Goal: Check status: Check status

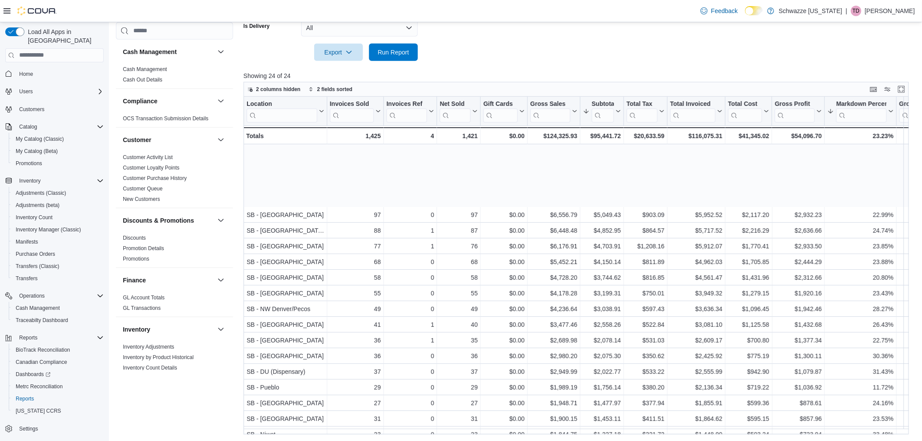
scroll to position [91, 0]
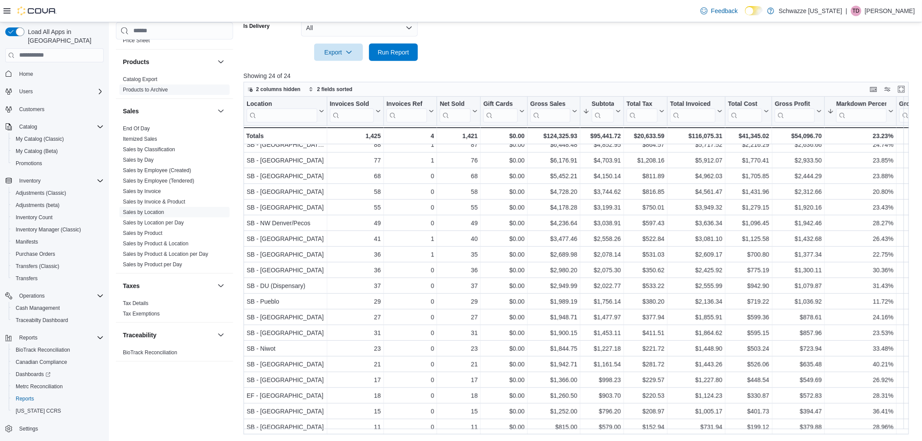
click at [140, 127] on link "End Of Day" at bounding box center [136, 128] width 27 height 6
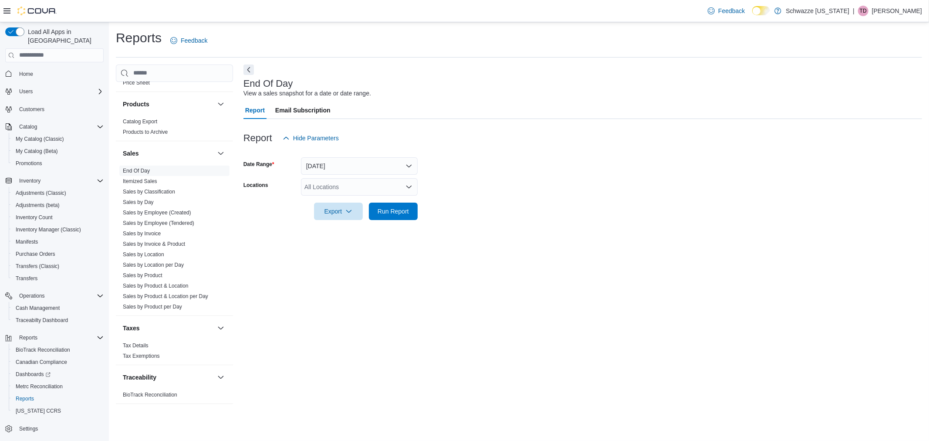
click at [332, 190] on div "All Locations" at bounding box center [359, 186] width 117 height 17
type input "***"
click at [379, 203] on div "SB - [GEOGRAPHIC_DATA]" at bounding box center [359, 201] width 106 height 9
click at [477, 192] on form "Date Range [DATE] Locations SB - [GEOGRAPHIC_DATA] Export Run Report" at bounding box center [583, 183] width 679 height 73
click at [401, 212] on span "Run Report" at bounding box center [393, 210] width 31 height 9
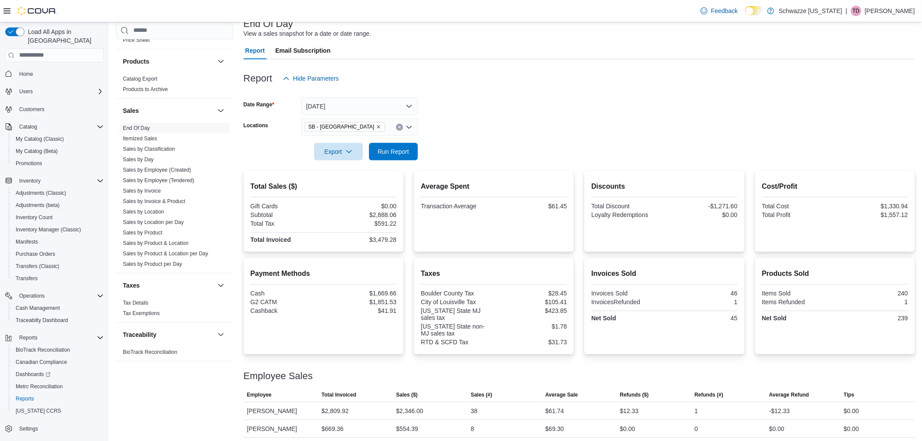
scroll to position [63, 0]
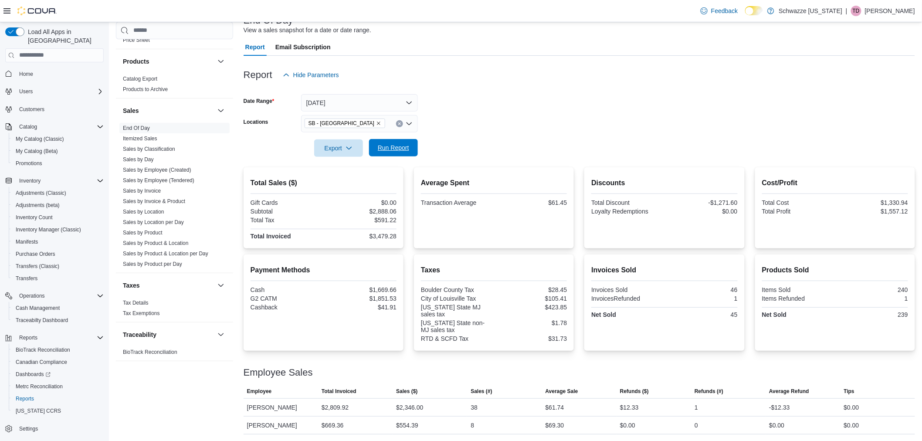
click at [402, 146] on span "Run Report" at bounding box center [393, 147] width 31 height 9
